Goal: Find specific page/section: Find specific page/section

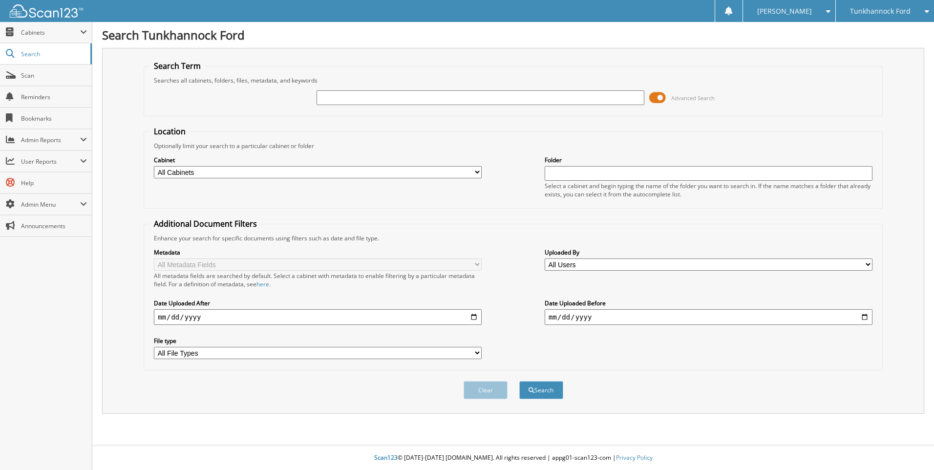
drag, startPoint x: 358, startPoint y: 90, endPoint x: 333, endPoint y: 93, distance: 25.6
paste input "[US_VEHICLE_IDENTIFICATION_NUMBER]"
type input "[US_VEHICLE_IDENTIFICATION_NUMBER]"
click at [519, 381] on button "Search" at bounding box center [541, 390] width 44 height 18
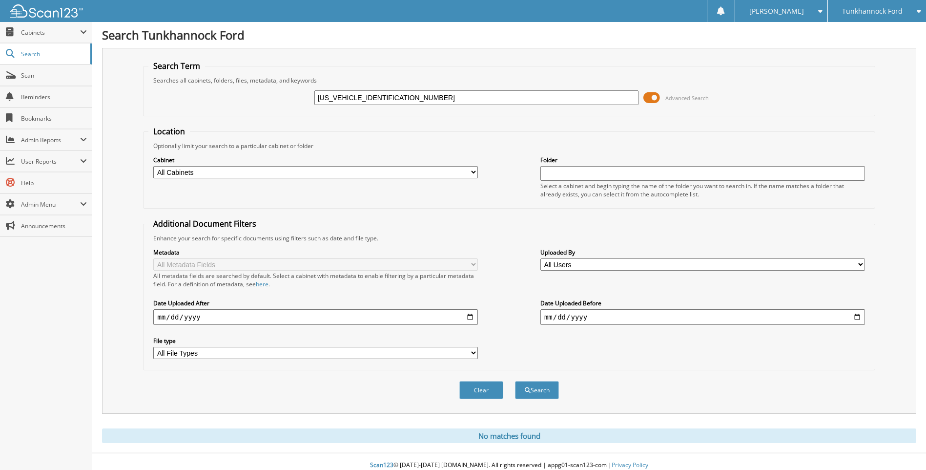
click at [628, 174] on input "text" at bounding box center [703, 173] width 325 height 15
click at [369, 174] on select "All Cabinets ACCOUNTS PAYABLE ACCOUNTS RECEIVABLE CAR DEALS HR PARTS POMPEY REW…" at bounding box center [315, 172] width 325 height 12
select select "35547"
click at [153, 166] on select "All Cabinets ACCOUNTS PAYABLE ACCOUNTS RECEIVABLE CAR DEALS HR PARTS POMPEY REW…" at bounding box center [315, 172] width 325 height 12
click at [531, 390] on button "Search" at bounding box center [537, 390] width 44 height 18
